Goal: Transaction & Acquisition: Purchase product/service

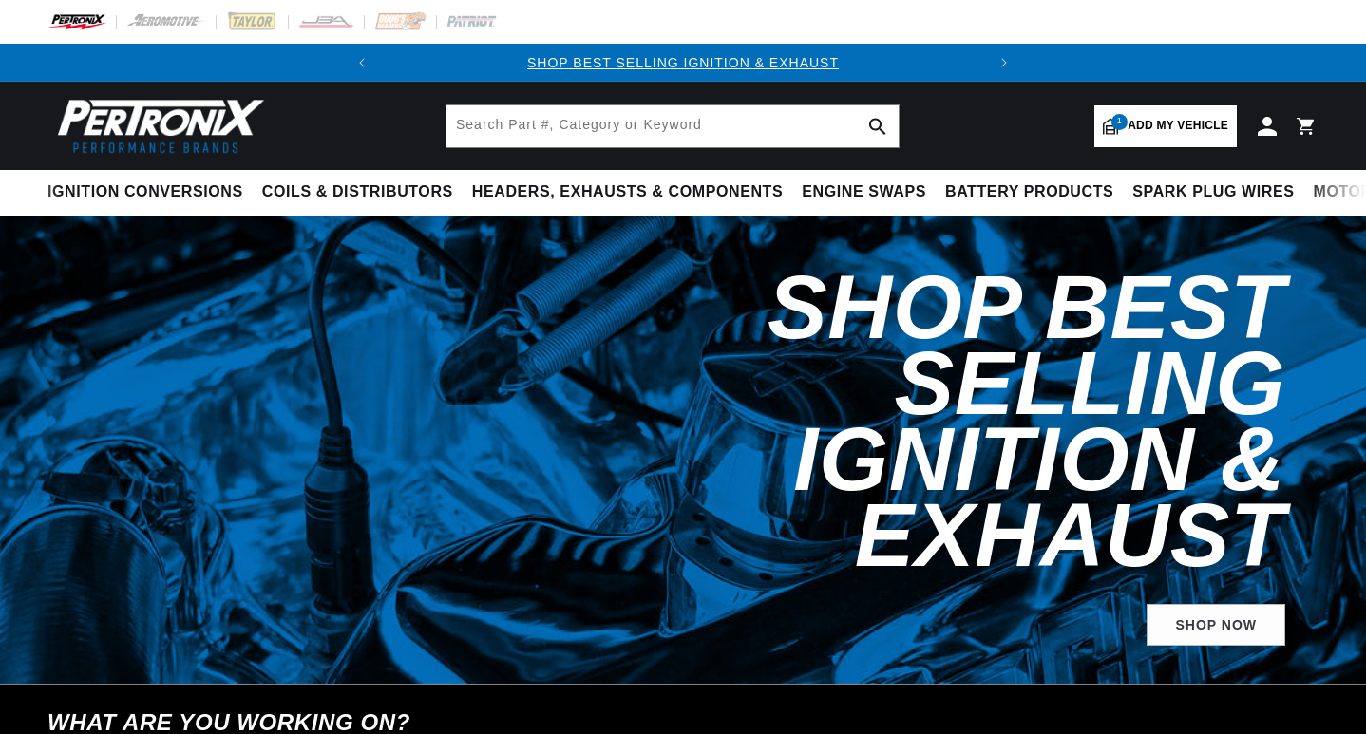
select select "1953"
select select "Dodge"
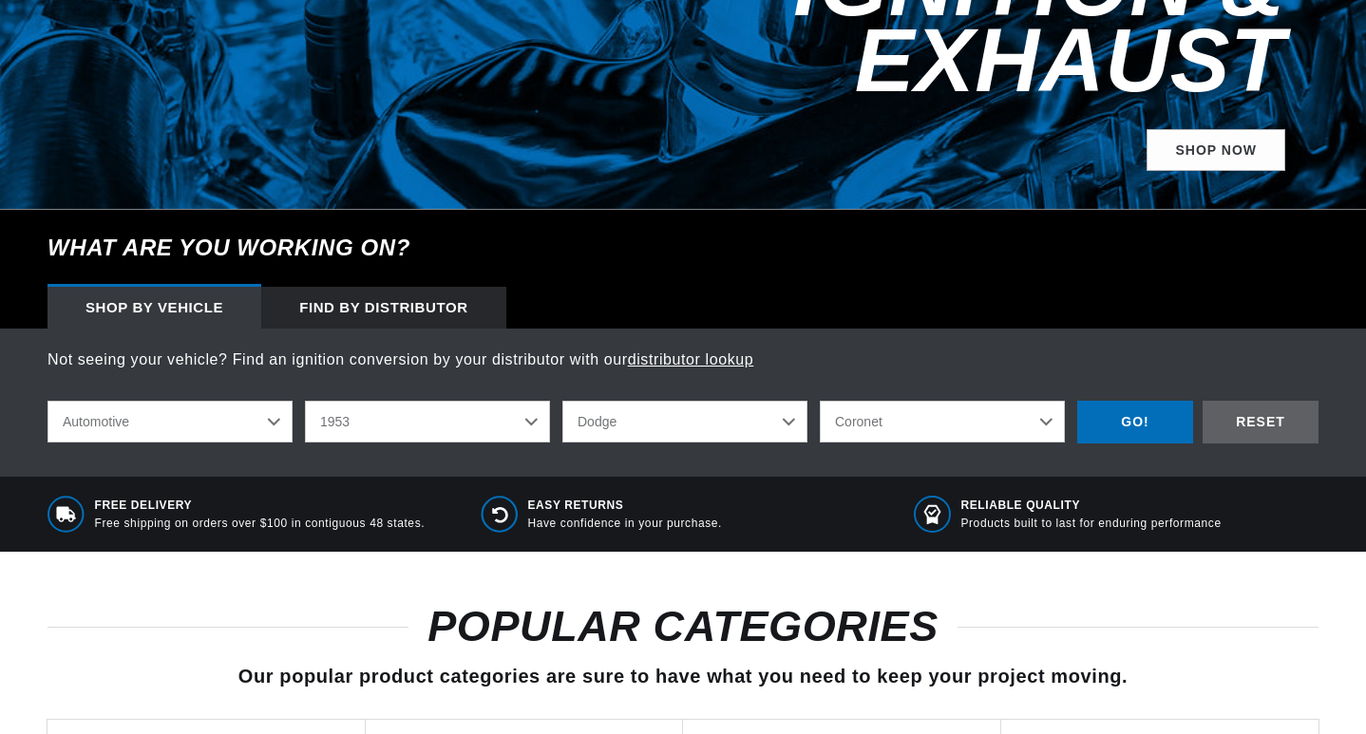
scroll to position [475, 0]
click at [502, 401] on select "2026 2025 2024 2023 2022 2021 2020 2019 2018 2017 2016 2015 2014 2013 2012 2011…" at bounding box center [427, 422] width 245 height 42
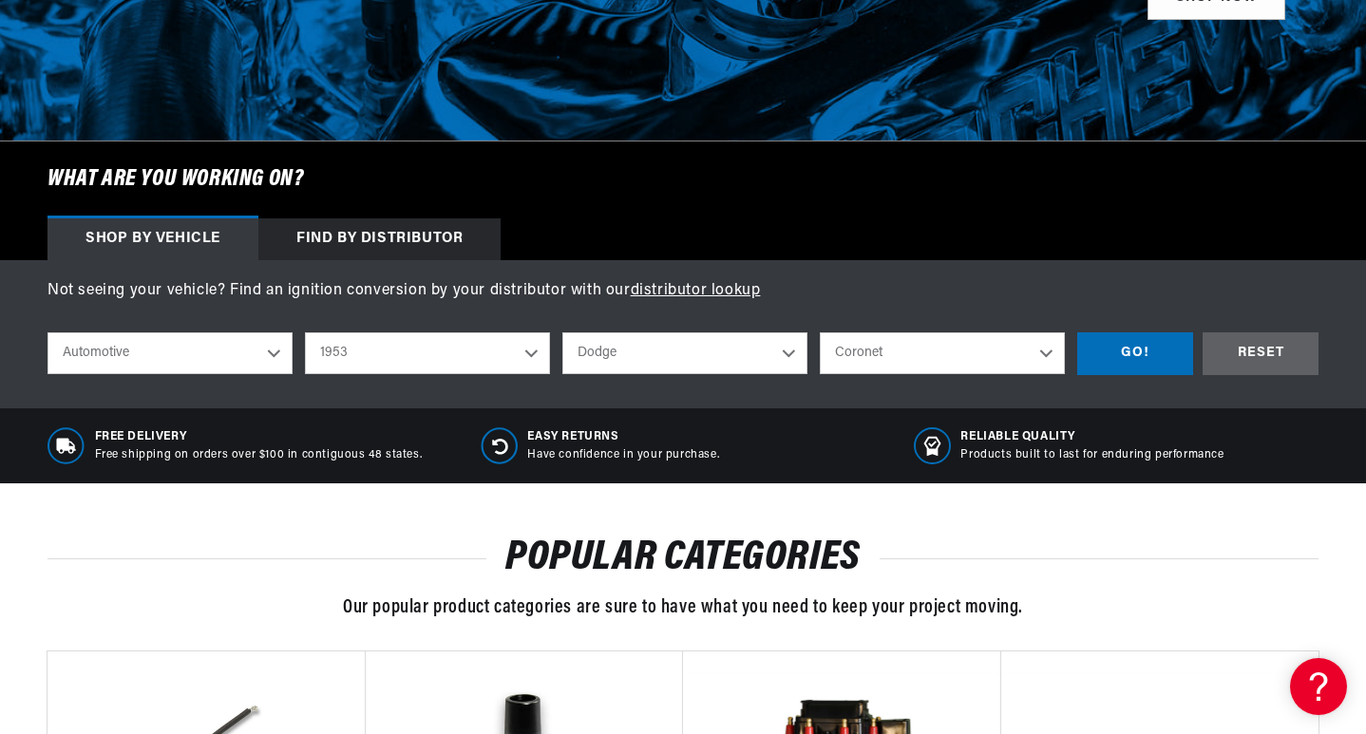
scroll to position [0, 576]
click at [305, 332] on select "2026 2025 2024 2023 2022 2021 2020 2019 2018 2017 2016 2015 2014 2013 2012 2011…" at bounding box center [427, 353] width 245 height 42
select select "1961"
select select "Model"
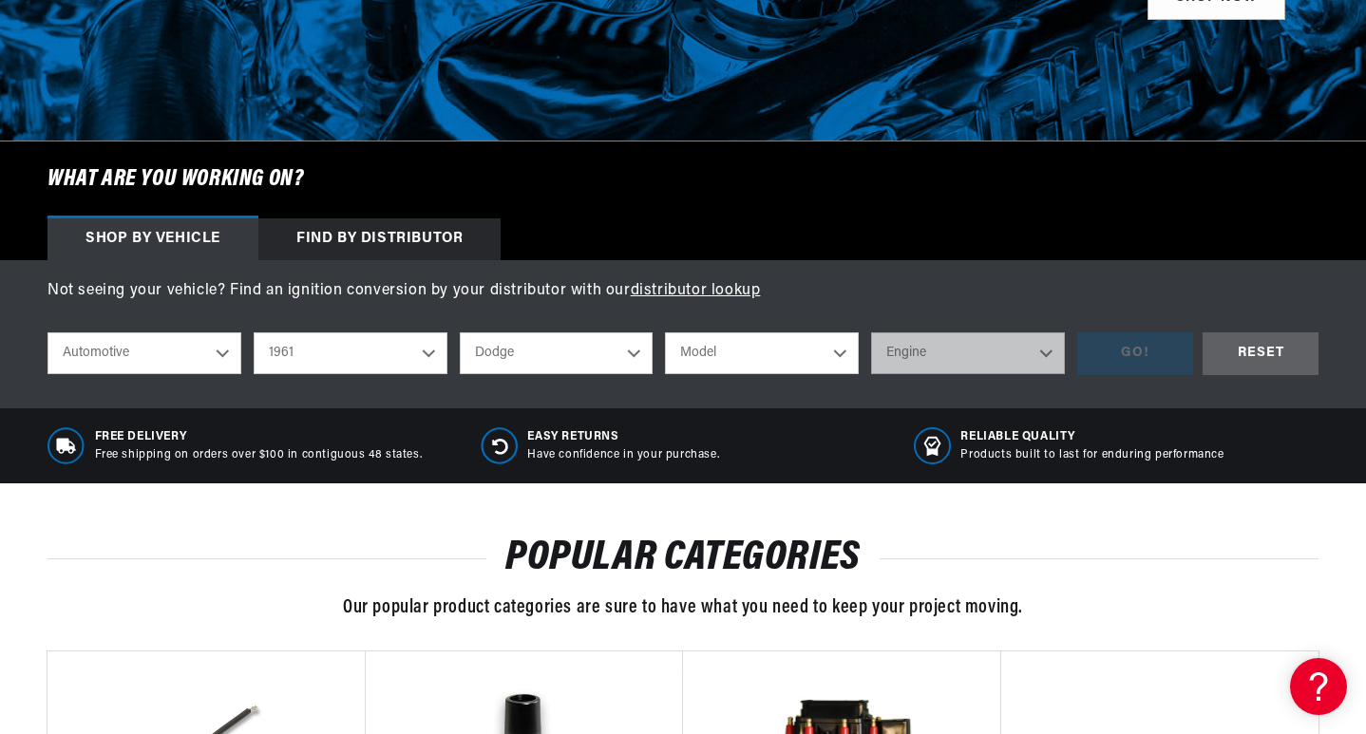
click at [611, 349] on select "Alfa Romeo American Motors Aston Martin Austin Austin Healey Buick Cadillac Che…" at bounding box center [557, 353] width 194 height 42
click at [460, 332] on select "Alfa Romeo American Motors Aston Martin Austin Austin Healey Buick Cadillac Che…" at bounding box center [557, 353] width 194 height 42
select select "Chevrolet"
click at [787, 370] on select "Model Bel Air Biscayne Brookwood C10 Pickup C20 Pickup C30 Pickup C40 Corvair C…" at bounding box center [762, 353] width 194 height 42
select select "Corvair"
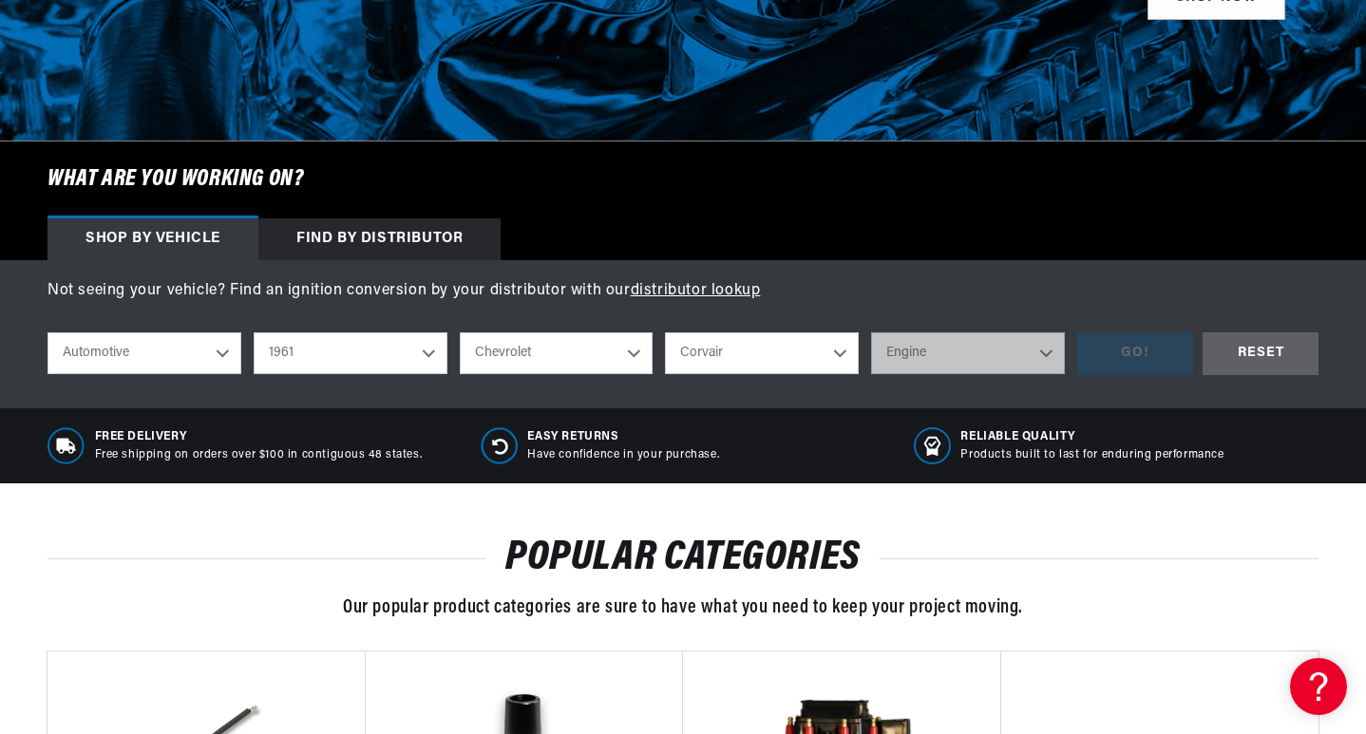
click at [665, 332] on select "Model Bel Air Biscayne Brookwood C10 Pickup C20 Pickup C30 Pickup C40 Corvair C…" at bounding box center [762, 353] width 194 height 42
select select "Corvair"
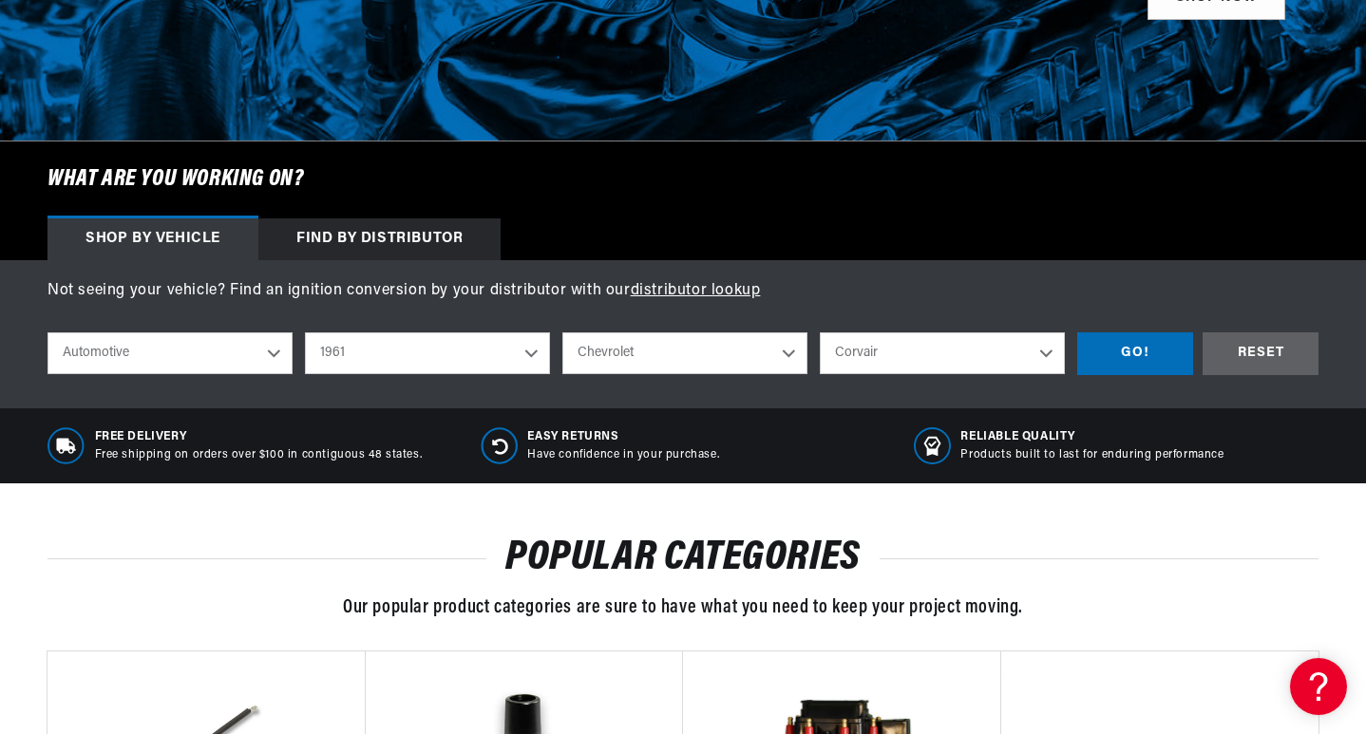
scroll to position [0, 0]
click at [947, 368] on select "Bel Air Biscayne Brookwood C10 Pickup C20 Pickup C30 Pickup C40 Corvair Corvett…" at bounding box center [942, 353] width 245 height 42
click at [953, 369] on select "Bel Air Biscayne Brookwood C10 Pickup C20 Pickup C30 Pickup C40 Corvair Corvett…" at bounding box center [942, 353] width 245 height 42
click at [1136, 365] on div "GO!" at bounding box center [1135, 353] width 116 height 43
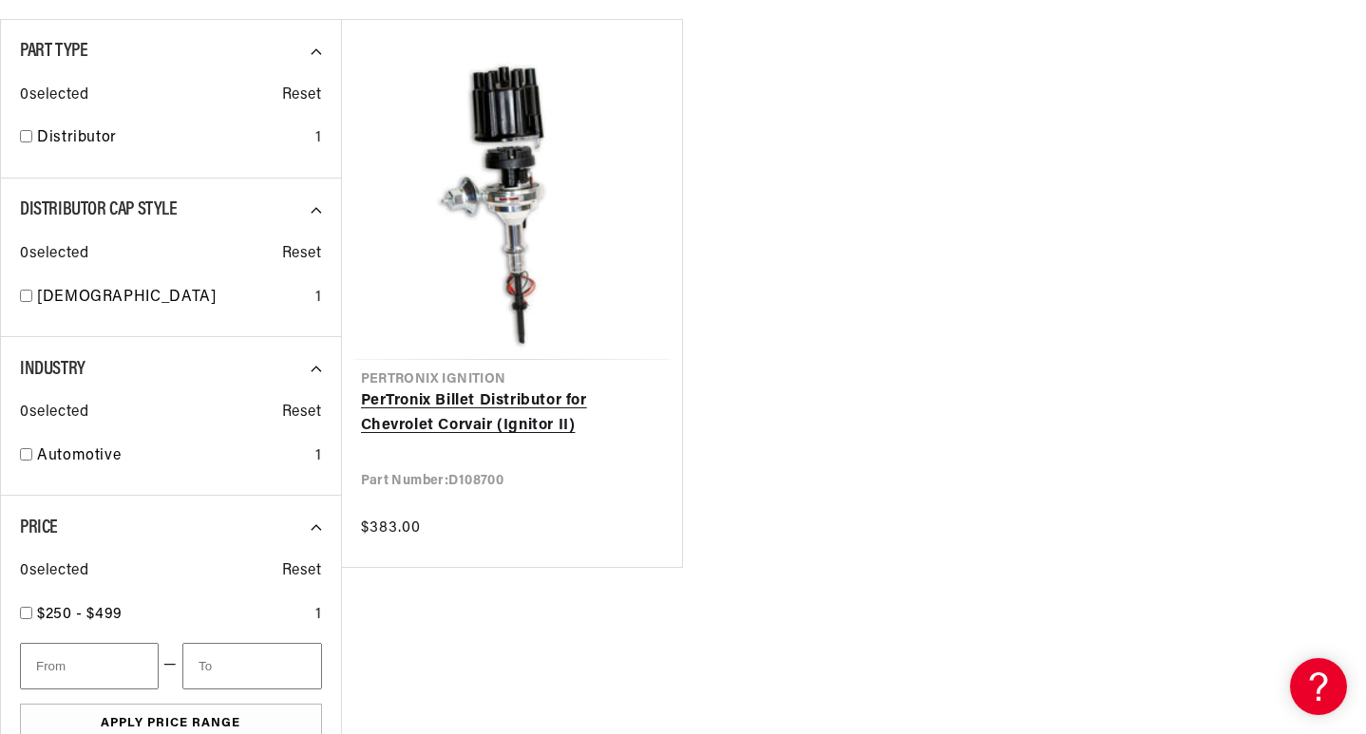
scroll to position [380, 0]
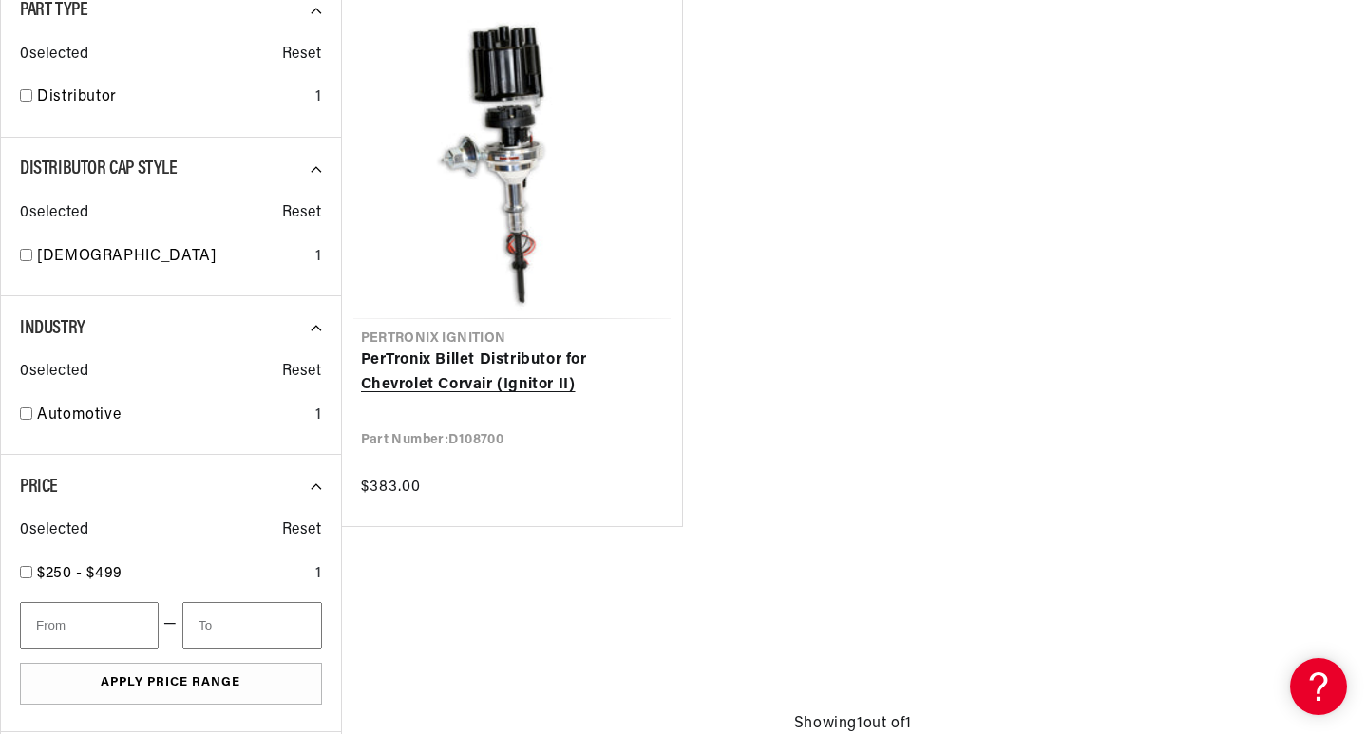
click at [451, 361] on link "PerTronix Billet Distributor for Chevrolet Corvair (Ignitor II)" at bounding box center [512, 373] width 303 height 48
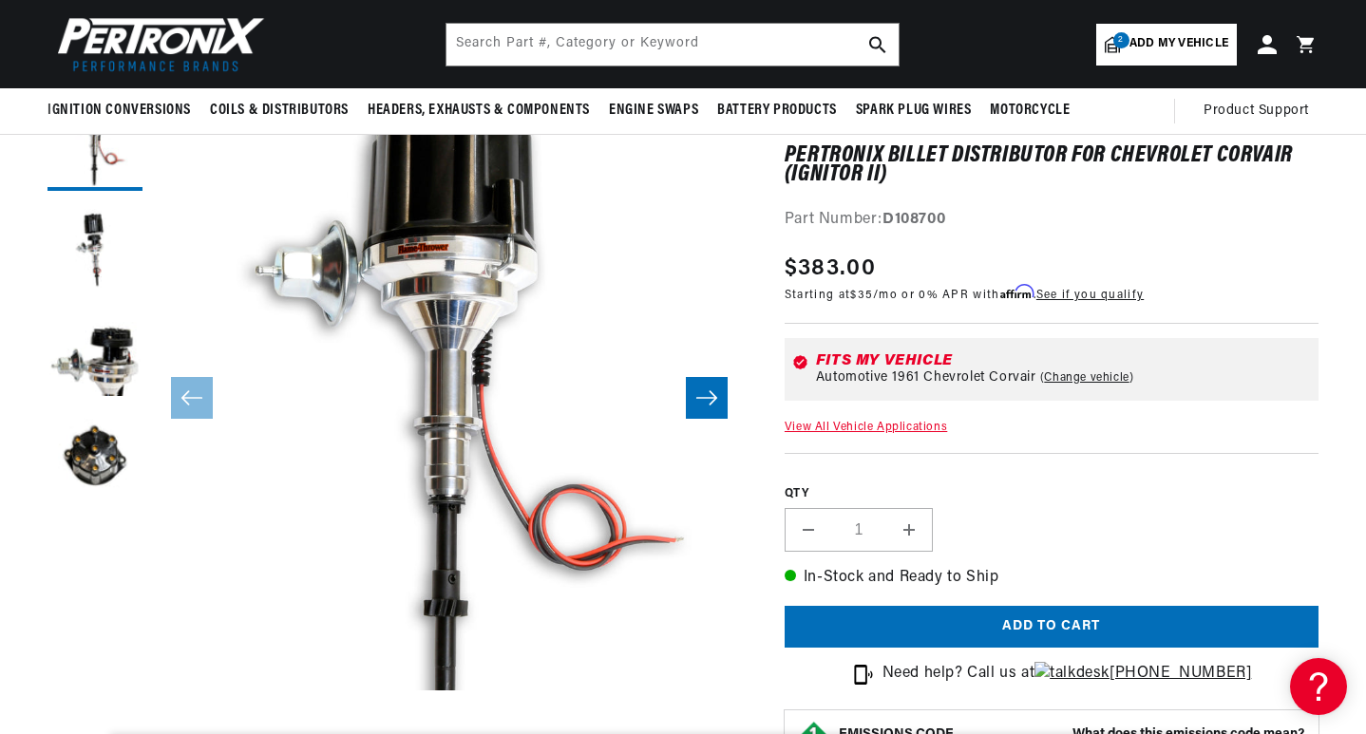
click at [1090, 506] on div "QTY Decrease quantity for PerTronix Billet Distributor for Chevrolet Corvair (I…" at bounding box center [1052, 502] width 534 height 99
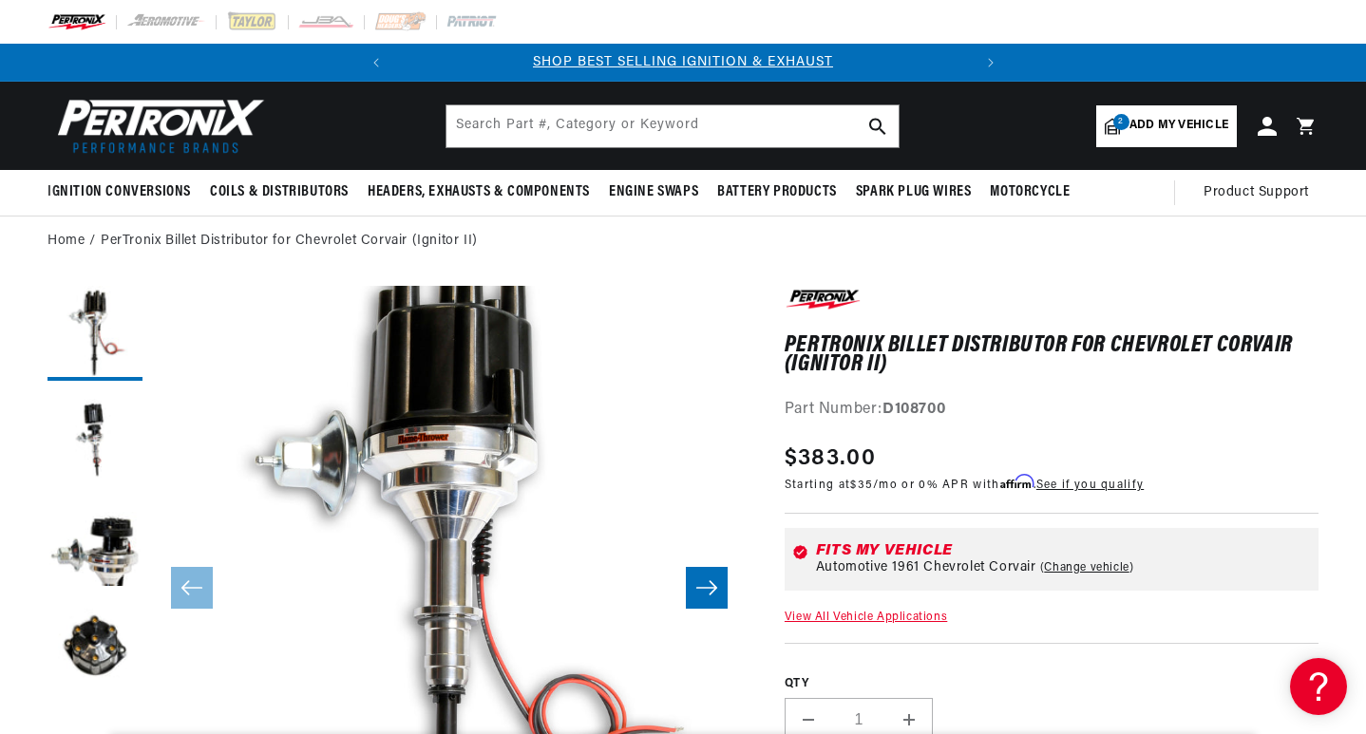
click at [862, 620] on link "View All Vehicle Applications" at bounding box center [866, 617] width 162 height 11
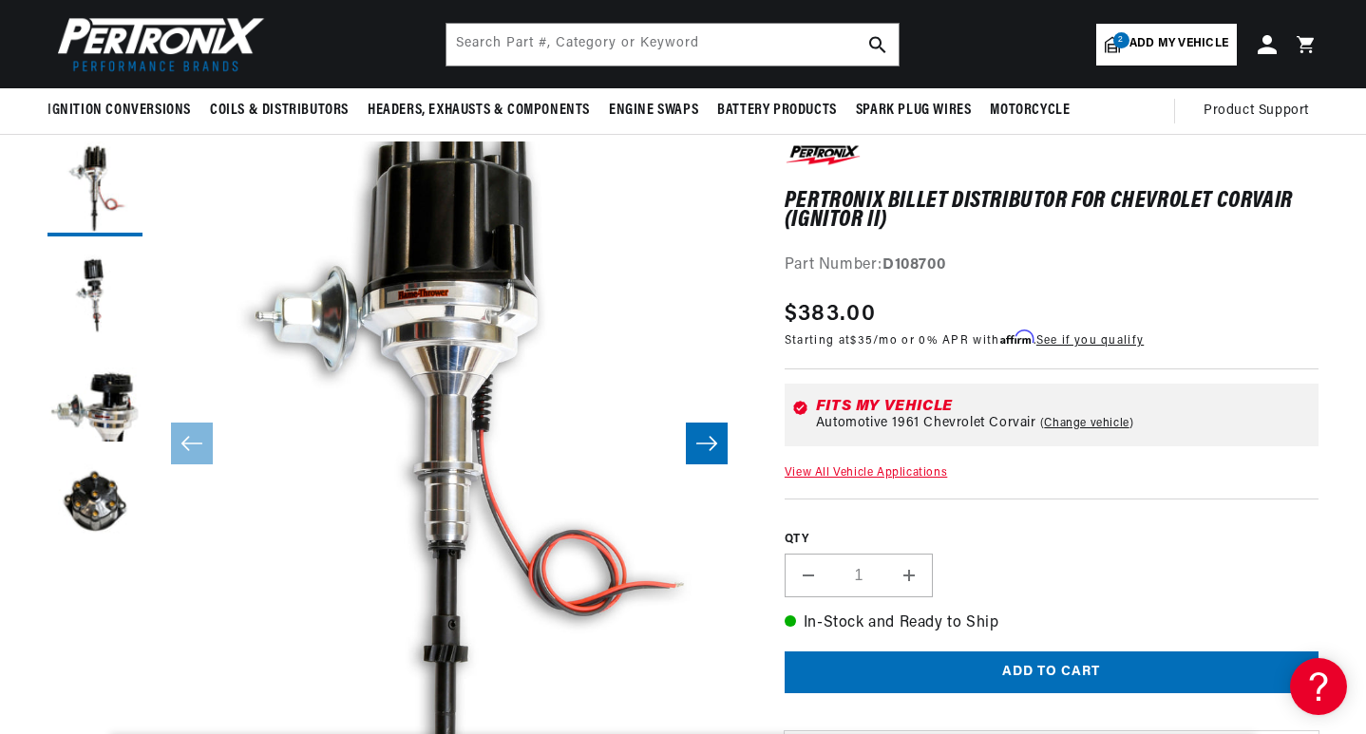
scroll to position [0, 576]
